Goal: Task Accomplishment & Management: Manage account settings

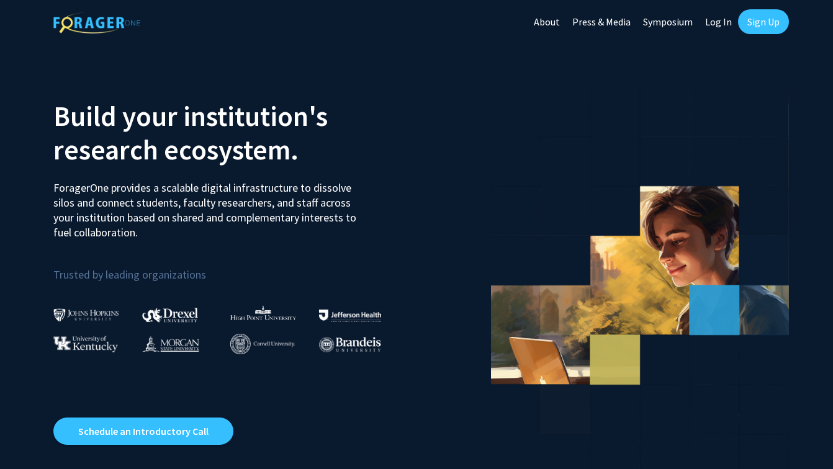
click at [714, 16] on link "Log In" at bounding box center [718, 21] width 39 height 43
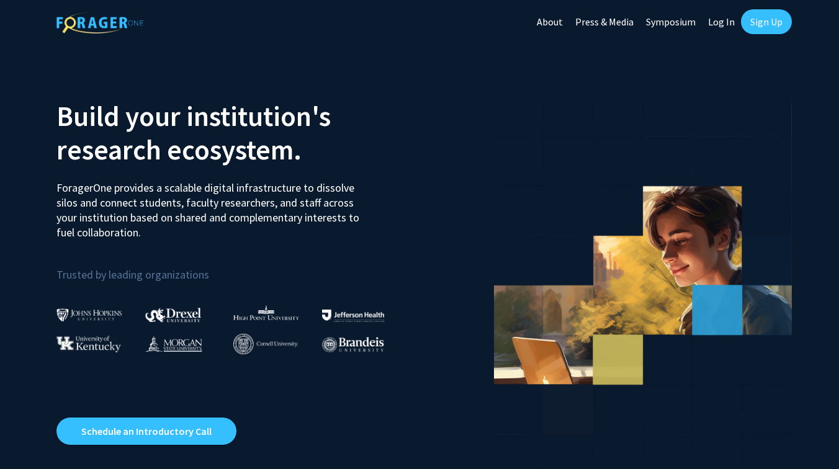
select select
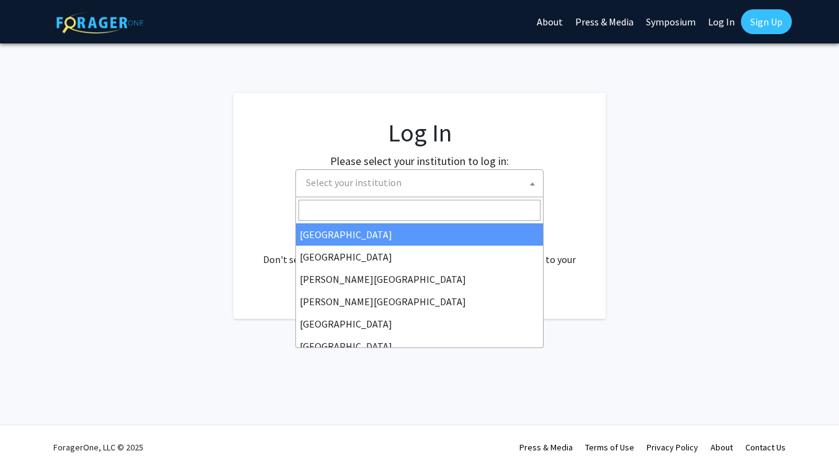
click at [462, 181] on span "Select your institution" at bounding box center [422, 182] width 242 height 25
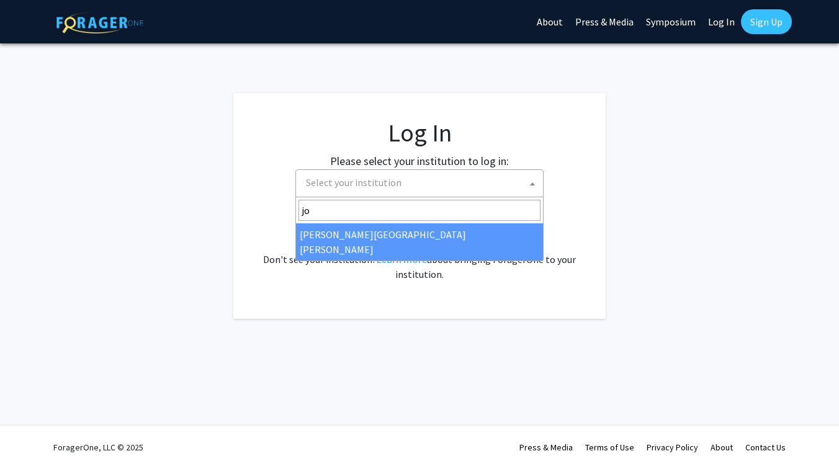
type input "jo"
select select "1"
